Goal: Find specific page/section: Find specific page/section

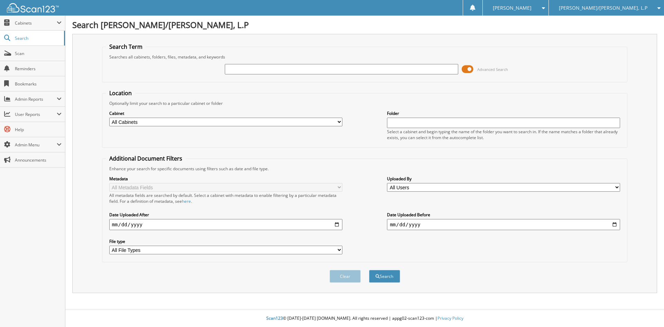
click at [265, 71] on input "text" at bounding box center [341, 69] width 233 height 10
type input "84586"
click at [369, 270] on button "Search" at bounding box center [384, 276] width 31 height 13
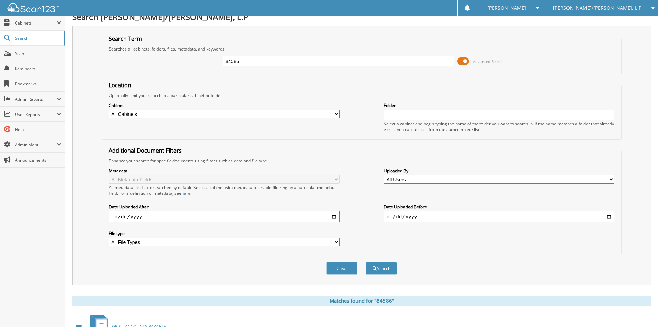
scroll to position [154, 0]
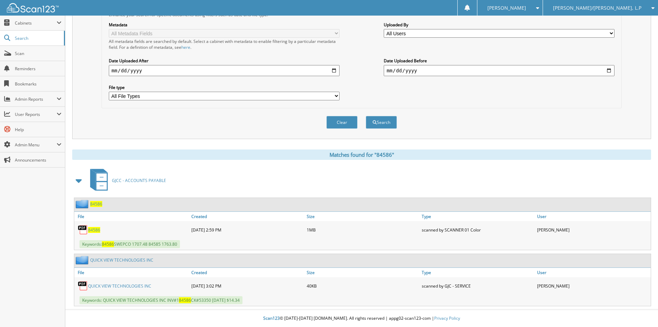
drag, startPoint x: 608, startPoint y: 7, endPoint x: 604, endPoint y: 6, distance: 4.0
click at [606, 7] on span "[PERSON_NAME]/[PERSON_NAME], L.P" at bounding box center [597, 8] width 88 height 4
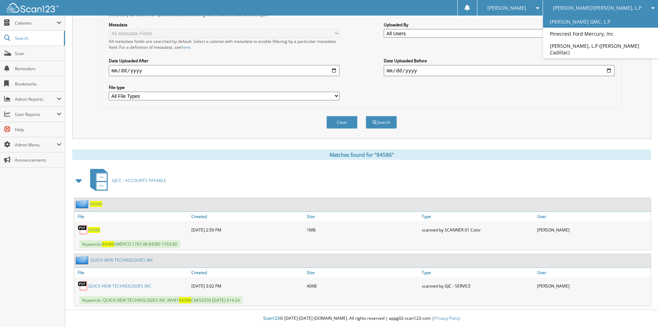
click at [586, 23] on link "[PERSON_NAME] GMC, L.P" at bounding box center [600, 22] width 115 height 12
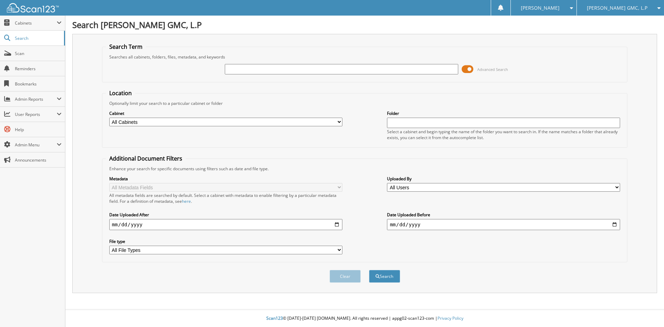
click at [292, 69] on input "text" at bounding box center [341, 69] width 233 height 10
type input "84586"
click at [369, 270] on button "Search" at bounding box center [384, 276] width 31 height 13
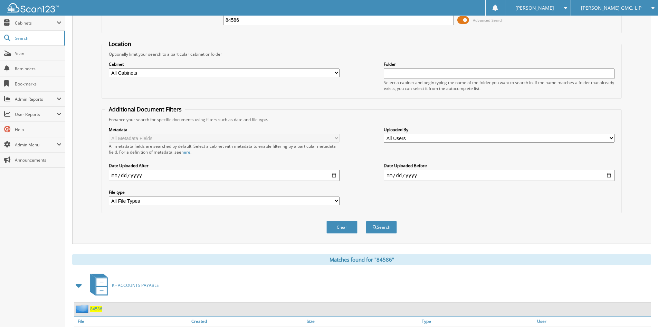
scroll to position [98, 0]
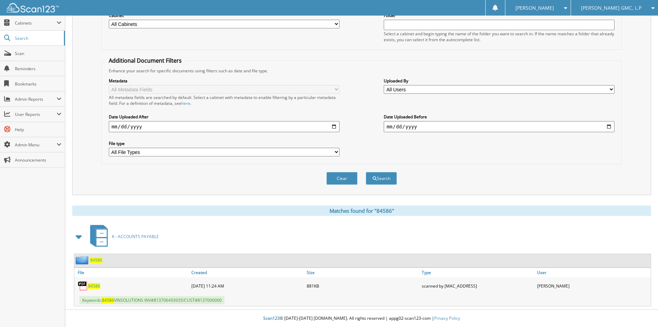
click at [91, 284] on span "84586" at bounding box center [94, 286] width 12 height 6
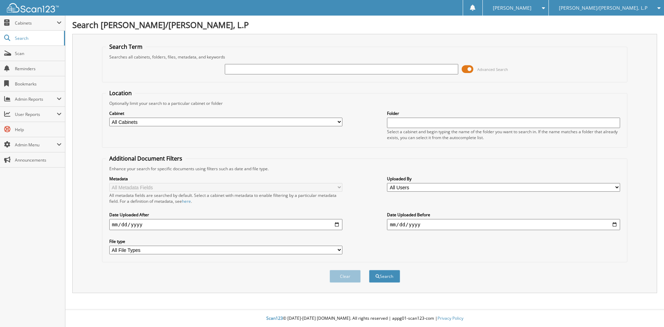
click at [273, 71] on input "text" at bounding box center [341, 69] width 233 height 10
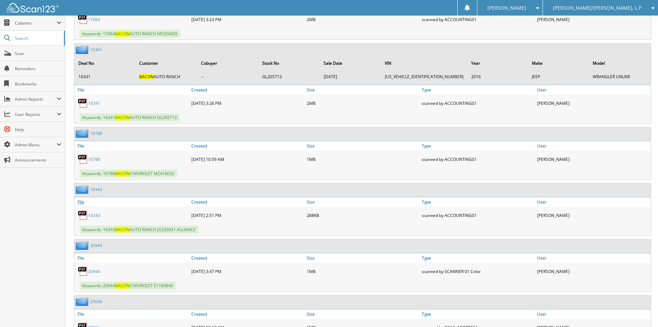
scroll to position [484, 0]
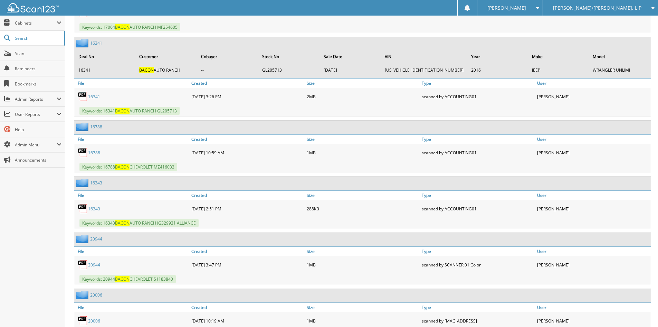
click at [94, 152] on link "16788" at bounding box center [94, 153] width 12 height 6
